Goal: Information Seeking & Learning: Learn about a topic

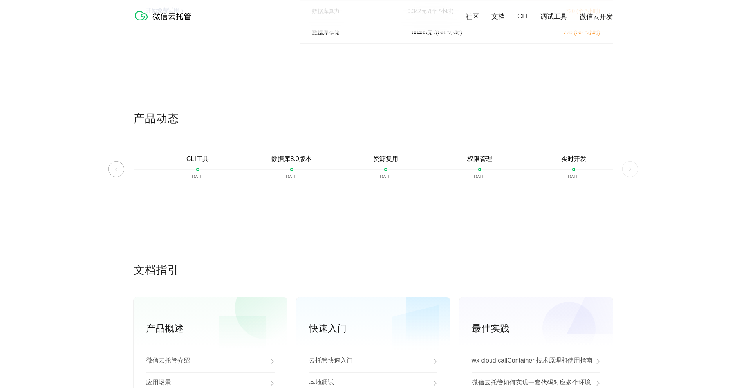
scroll to position [1762, 0]
click at [630, 175] on img at bounding box center [630, 168] width 16 height 16
click at [631, 171] on img at bounding box center [630, 168] width 16 height 16
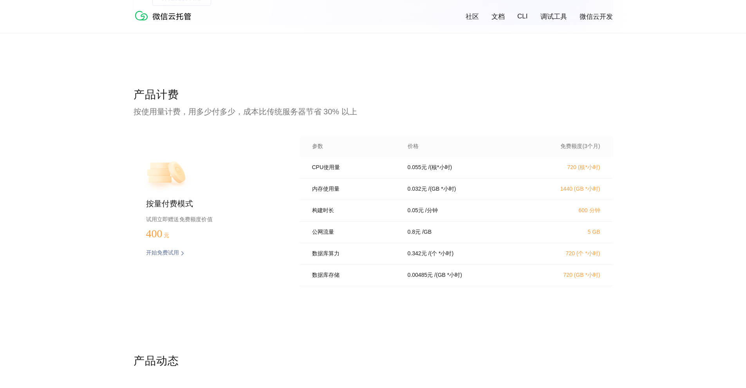
scroll to position [1482, 0]
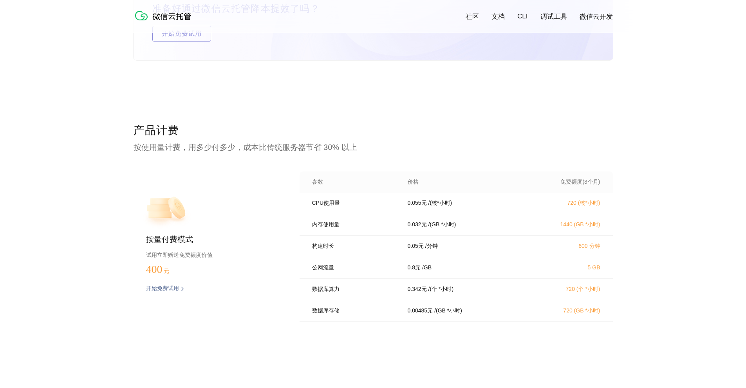
click at [206, 256] on p "试用立即赠送免费额度价值" at bounding box center [210, 255] width 128 height 10
click at [246, 246] on div "按量付费模式 试用立即赠送免费额度价值 400 元 开始免费试用 预估费用" at bounding box center [204, 248] width 141 height 155
click at [313, 291] on p "数据库算力" at bounding box center [354, 289] width 85 height 7
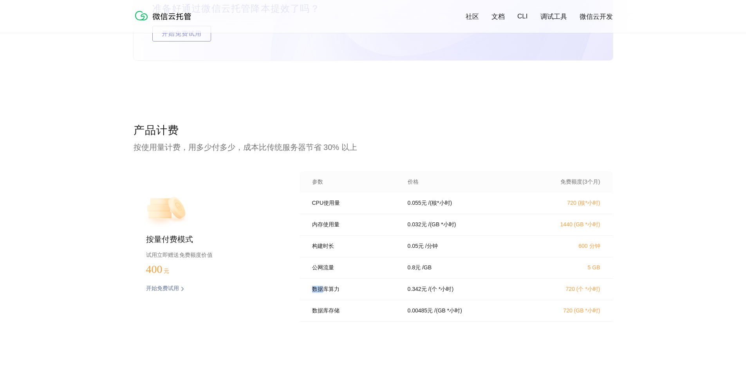
click at [313, 291] on p "数据库算力" at bounding box center [354, 289] width 85 height 7
click at [316, 314] on p "数据库存储" at bounding box center [354, 310] width 85 height 7
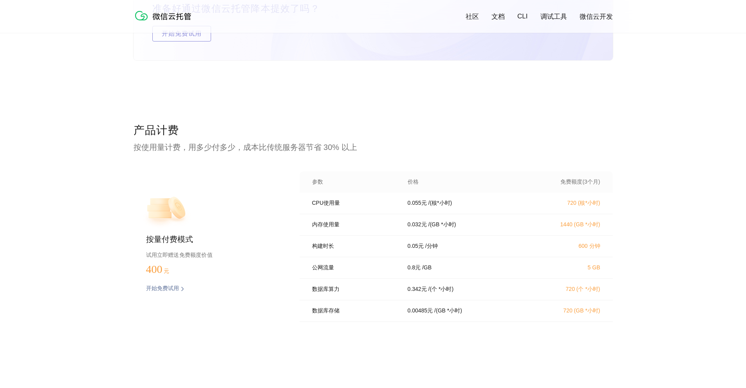
click at [379, 300] on div "数据库算力 0.342 元 / (个 *小时) 720 (个 *小时)" at bounding box center [456, 290] width 313 height 22
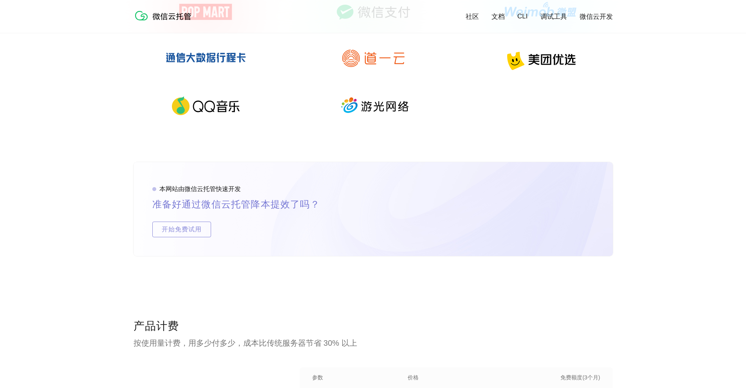
drag, startPoint x: 209, startPoint y: 138, endPoint x: 202, endPoint y: 99, distance: 39.9
click at [202, 99] on img at bounding box center [205, 106] width 113 height 38
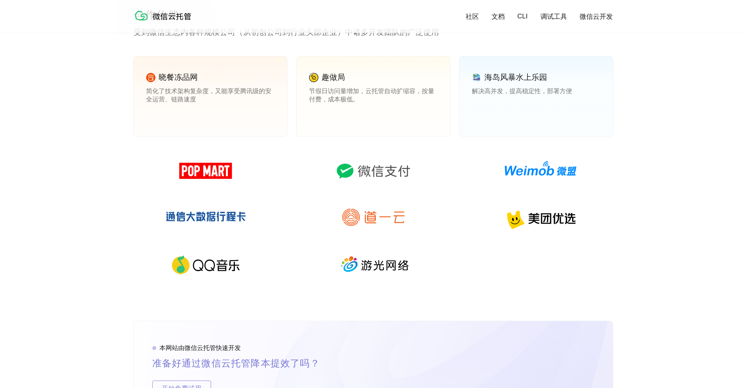
scroll to position [1052, 0]
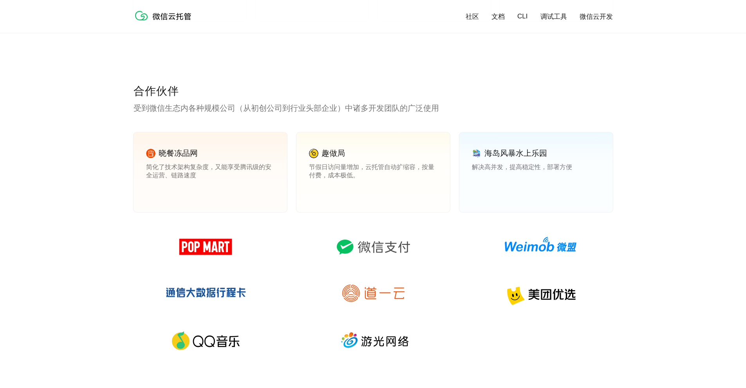
click at [494, 14] on link "文档" at bounding box center [497, 16] width 13 height 9
